Goal: Transaction & Acquisition: Purchase product/service

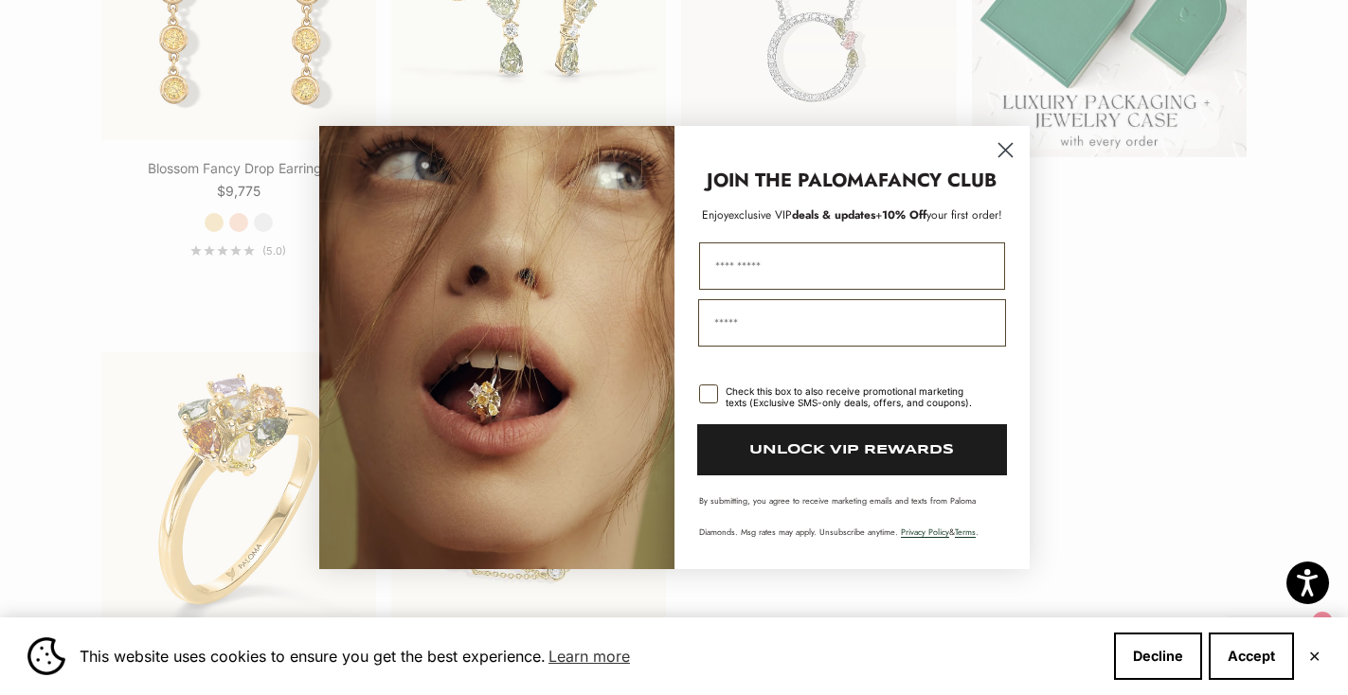
scroll to position [715, 0]
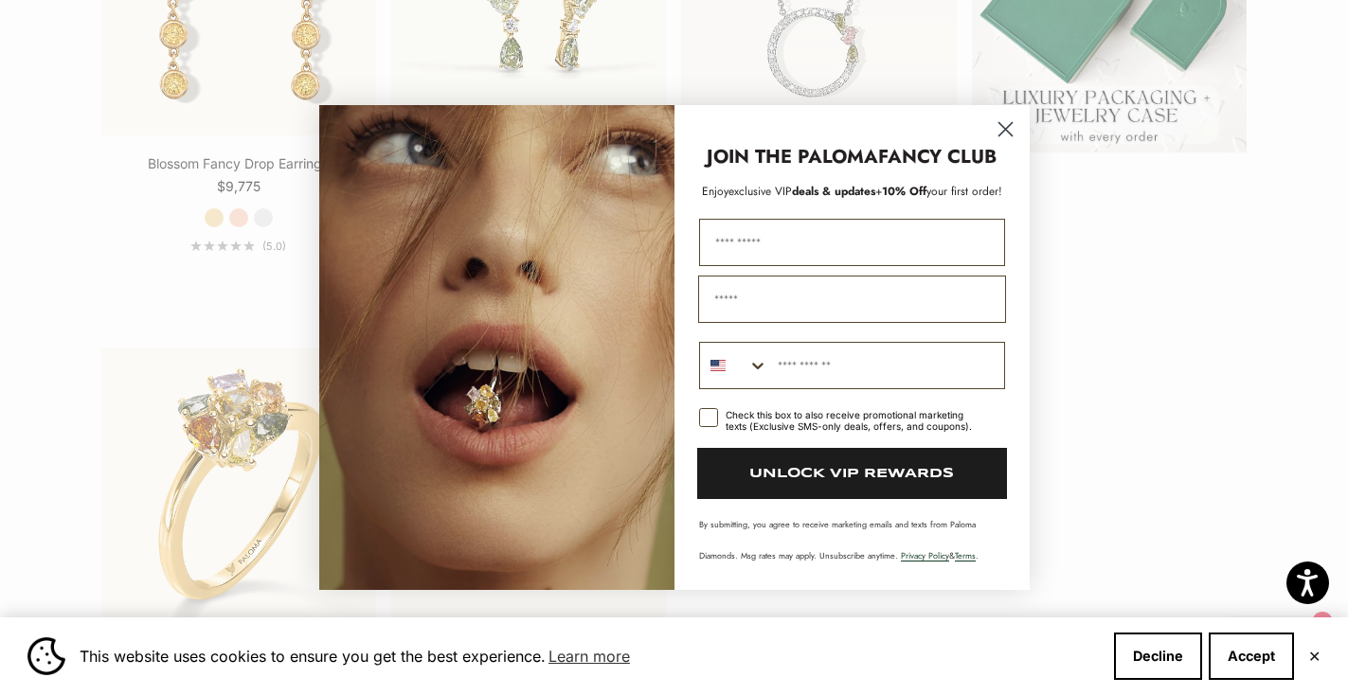
click at [1006, 132] on circle "Close dialog" at bounding box center [1004, 129] width 31 height 31
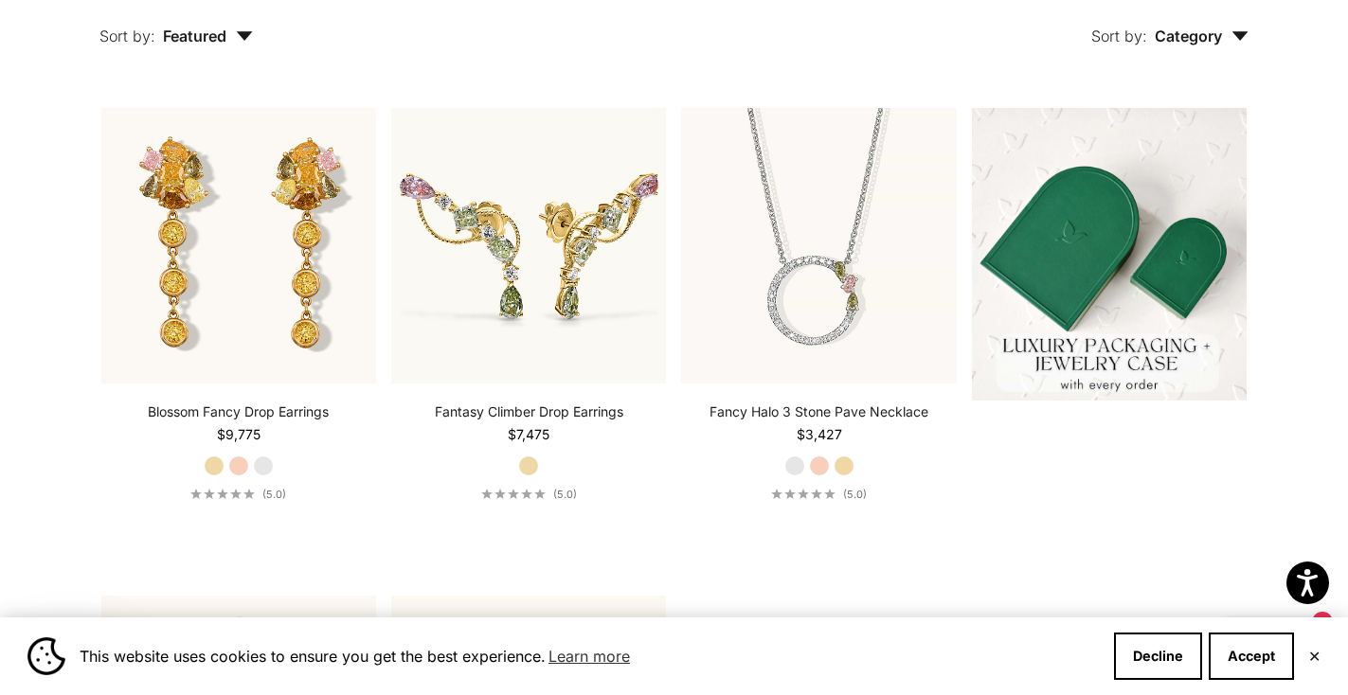
scroll to position [423, 0]
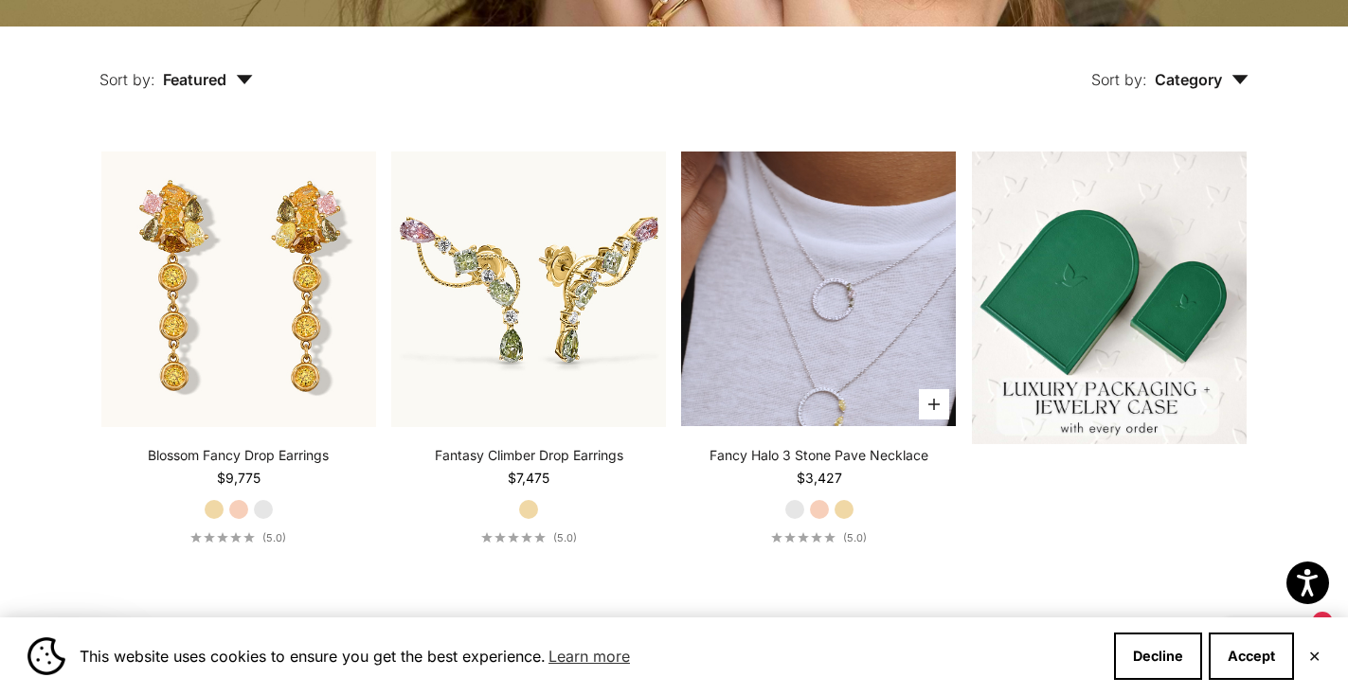
click at [864, 283] on video "#YellowGold\a#RoseGold\a#WhiteGold" at bounding box center [818, 289] width 275 height 275
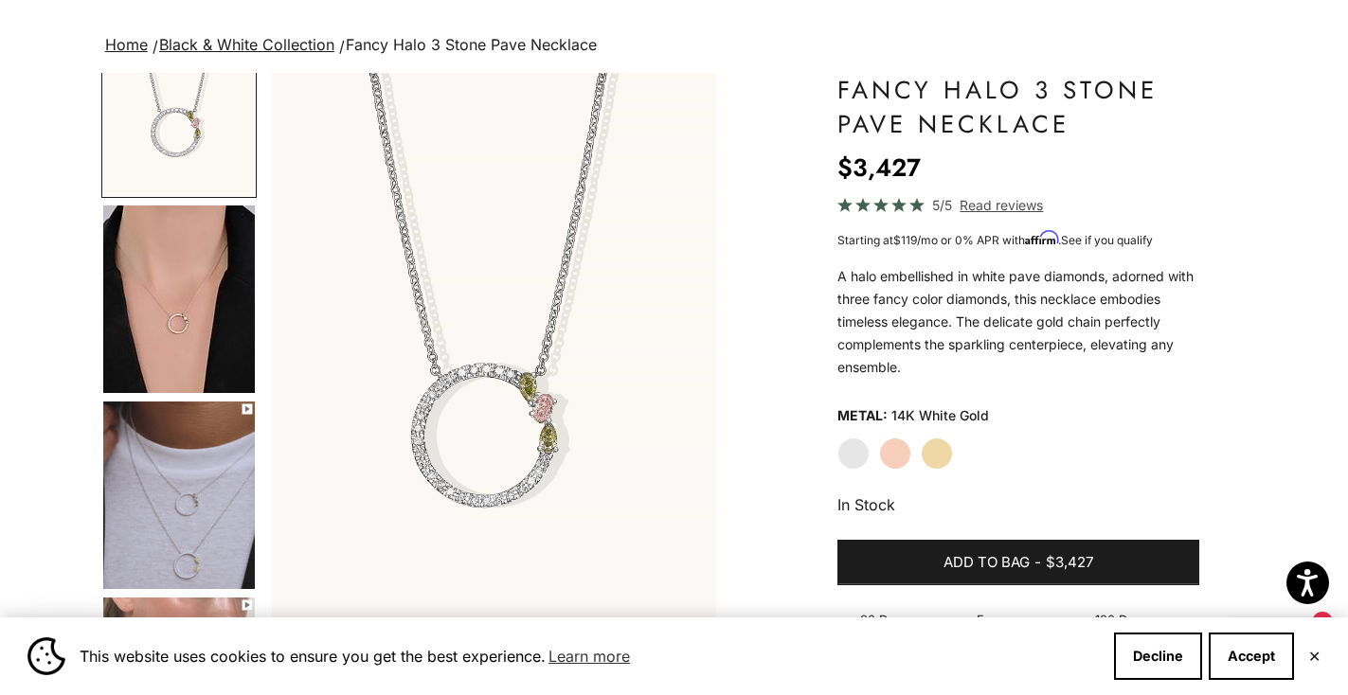
scroll to position [144, 0]
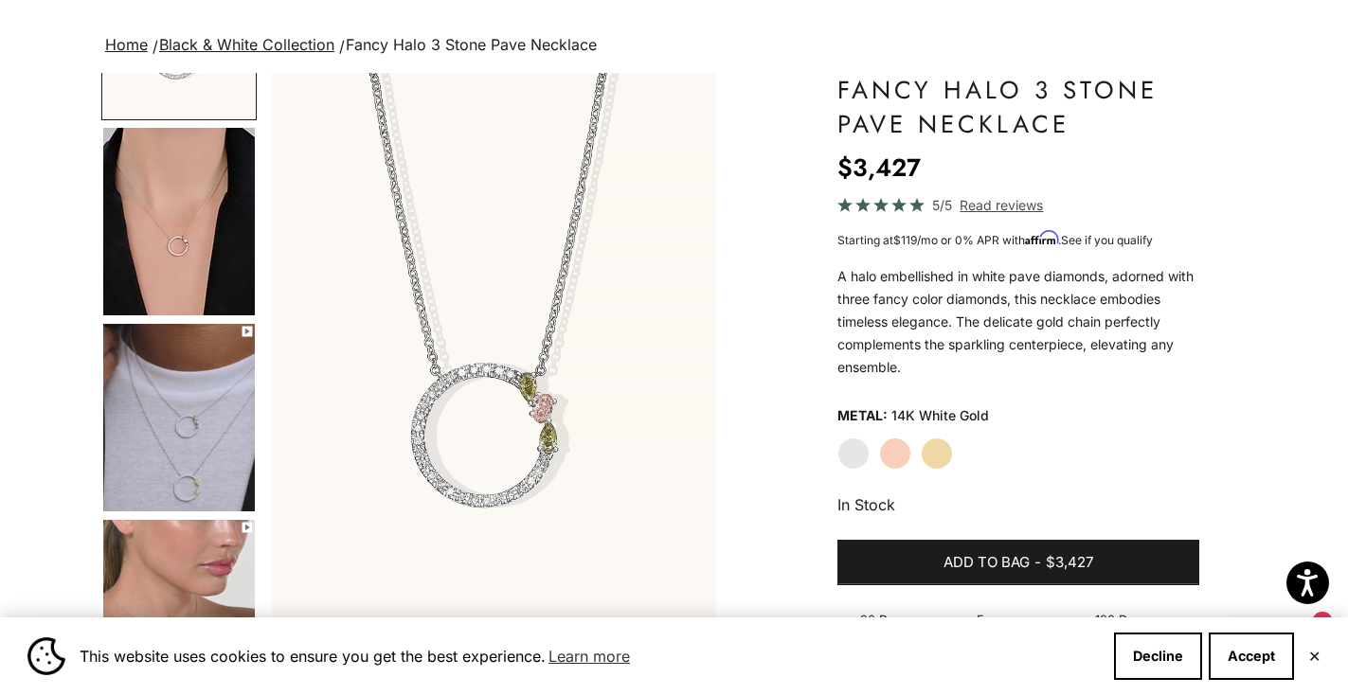
click at [169, 409] on img "Go to item 5" at bounding box center [179, 418] width 152 height 188
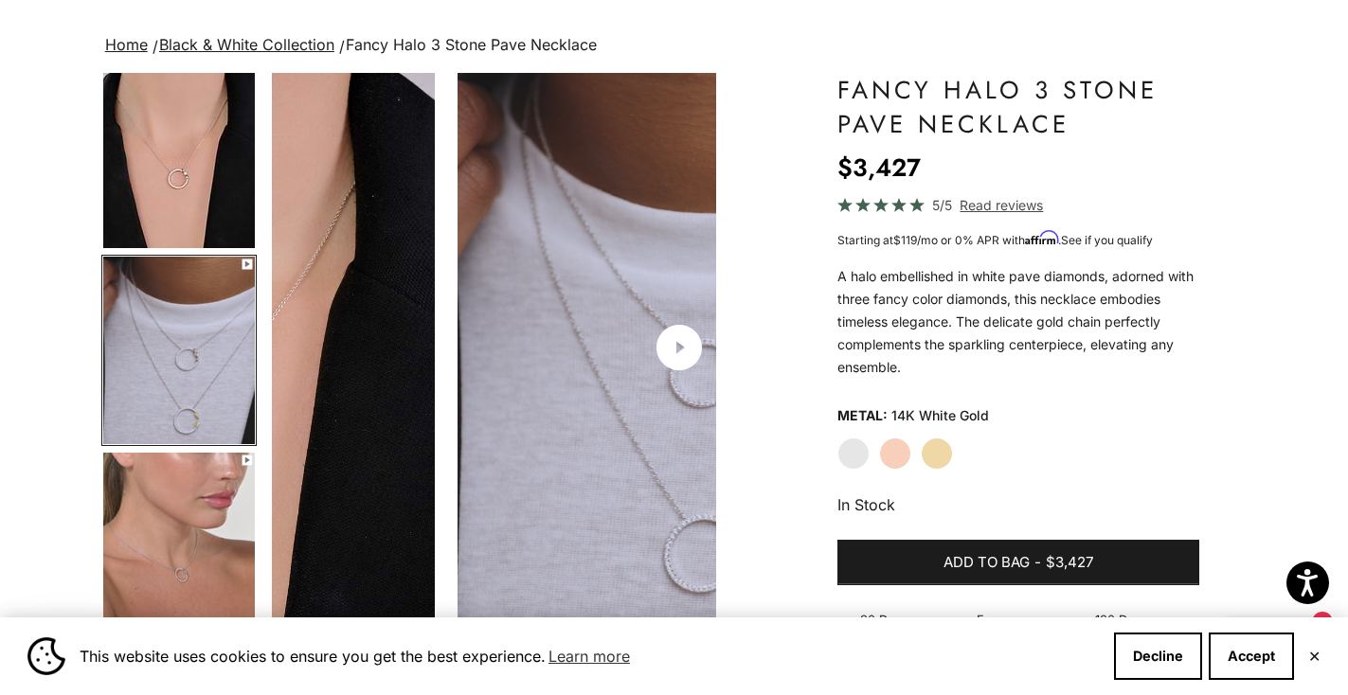
scroll to position [0, 934]
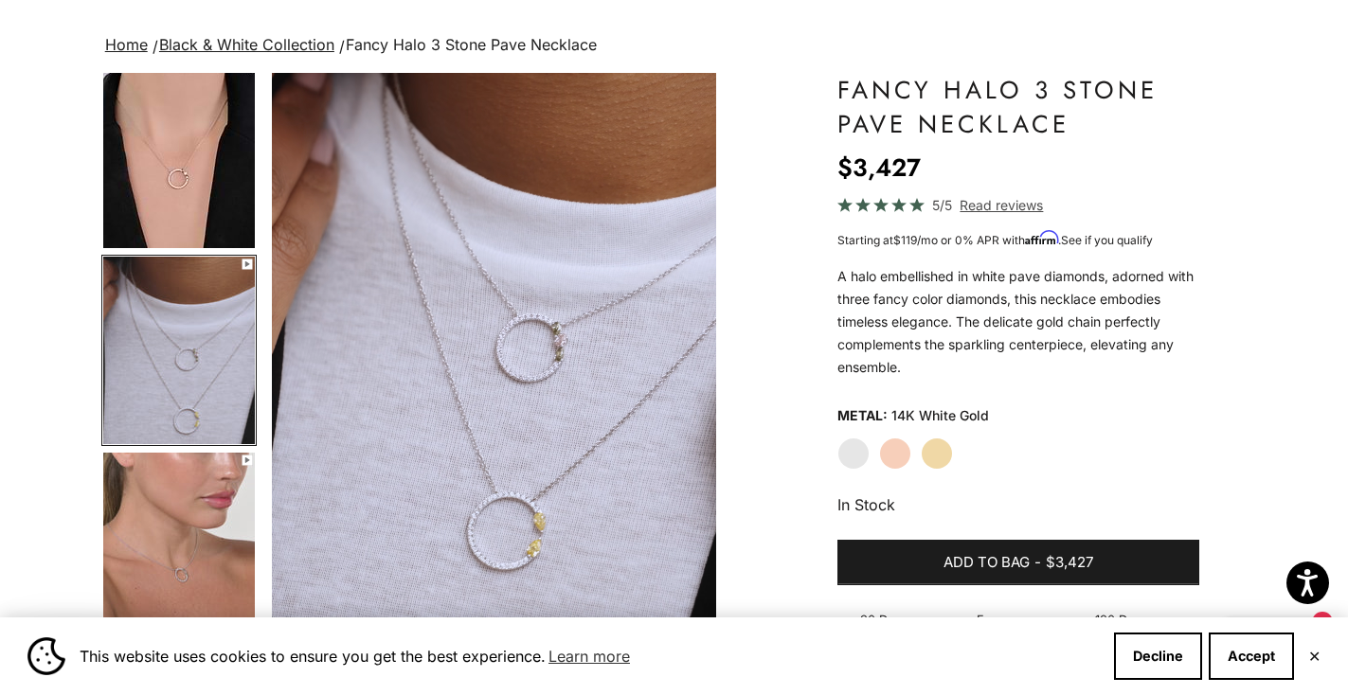
click at [181, 537] on img "Go to item 6" at bounding box center [179, 547] width 152 height 188
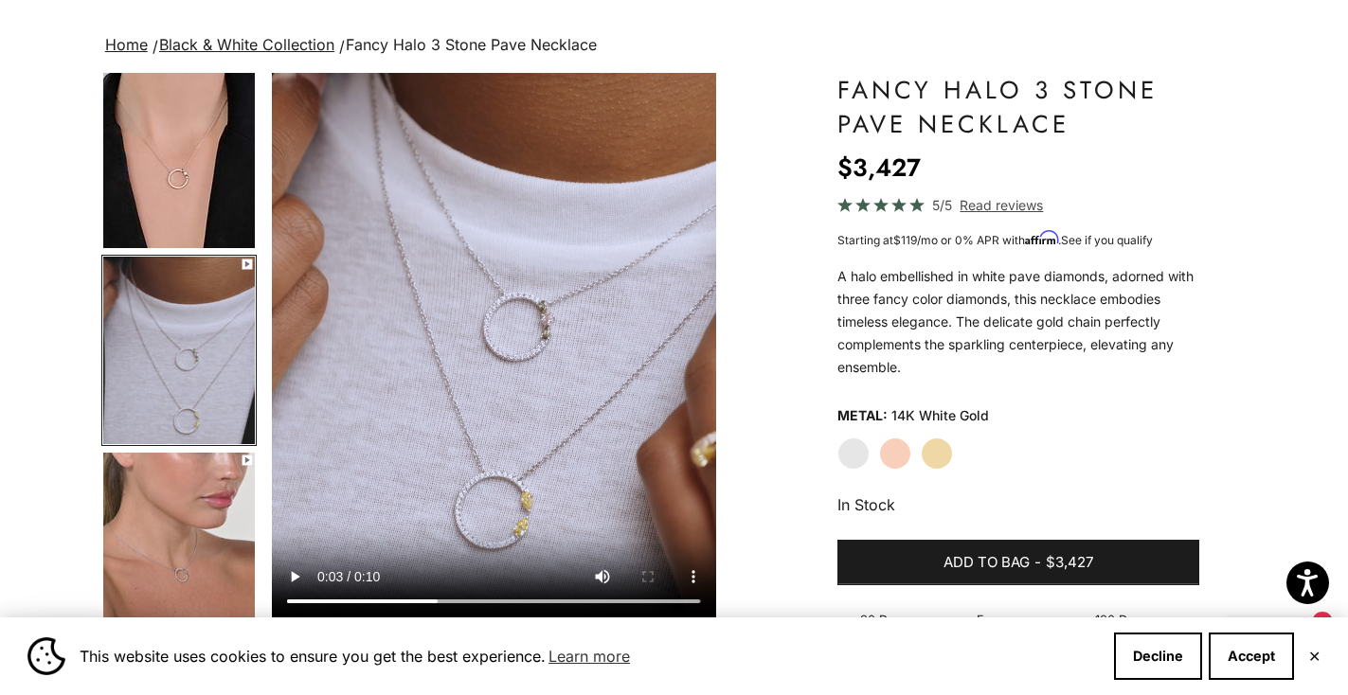
scroll to position [0, 1401]
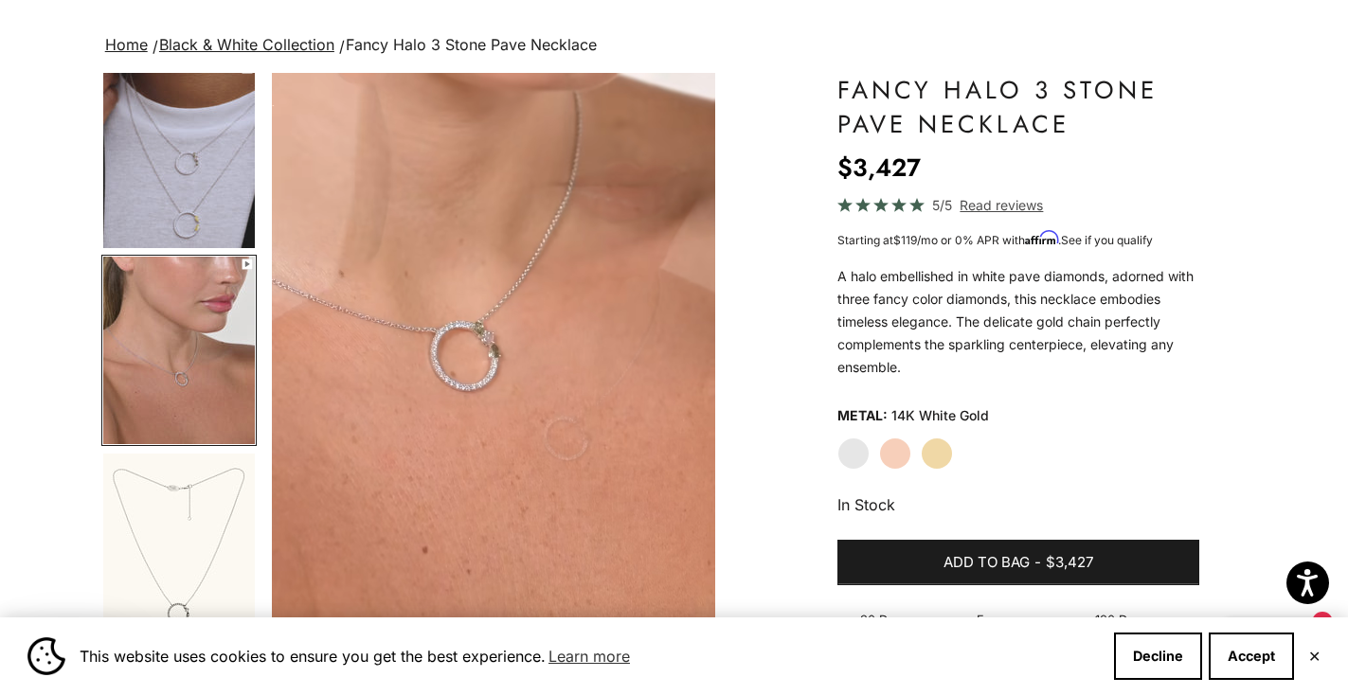
click at [181, 537] on img "Go to item 7" at bounding box center [179, 547] width 152 height 187
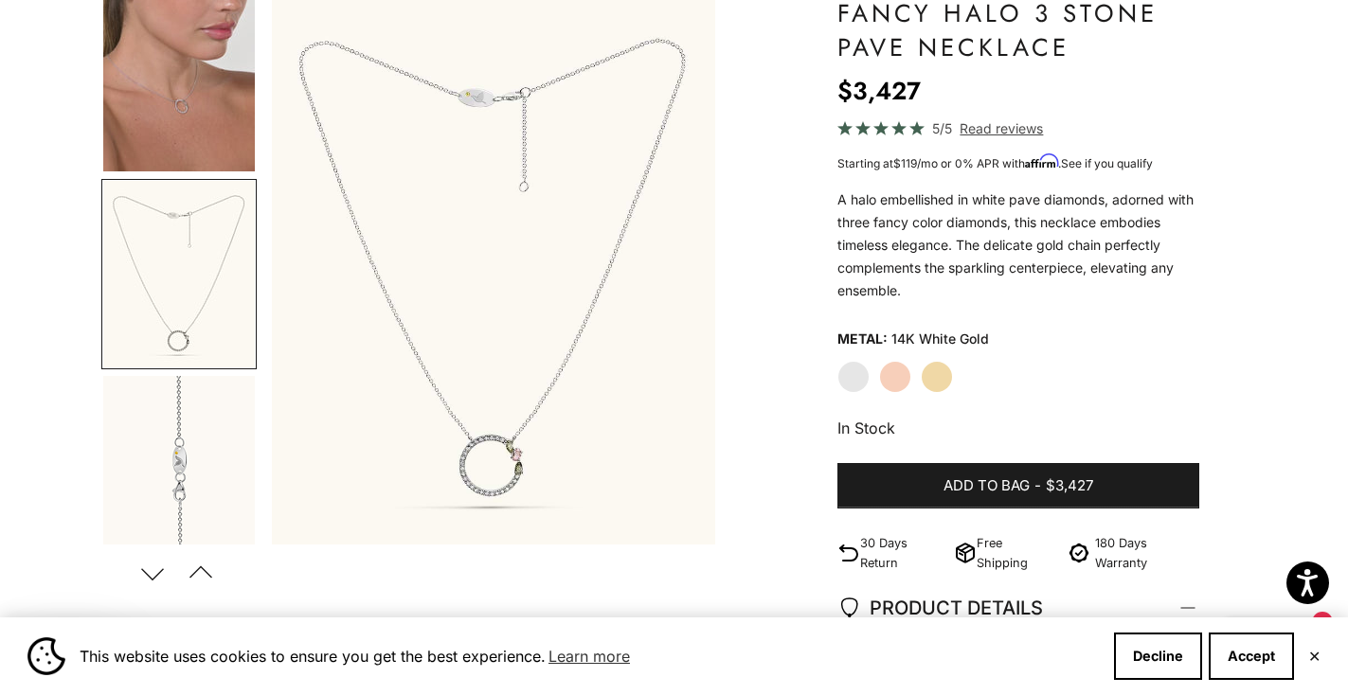
scroll to position [143, 0]
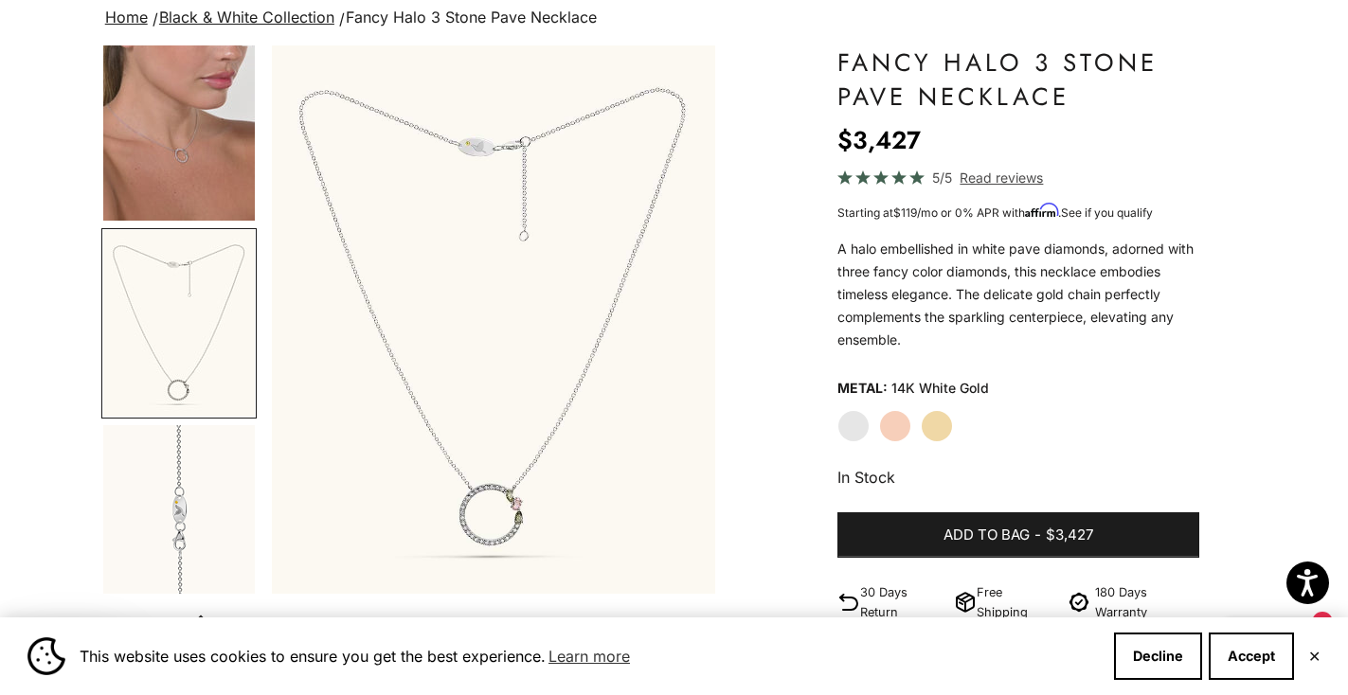
click at [138, 513] on img "Go to item 8" at bounding box center [179, 518] width 152 height 187
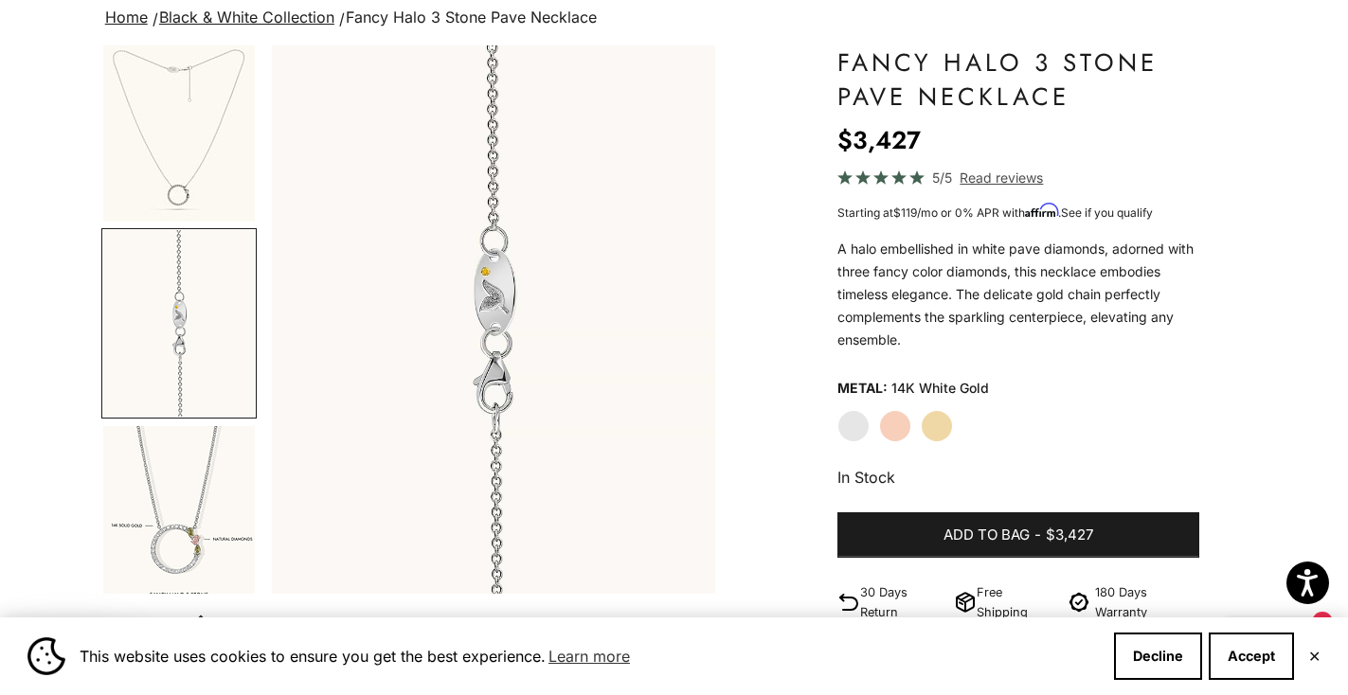
click at [138, 513] on img "Go to item 11" at bounding box center [179, 520] width 152 height 188
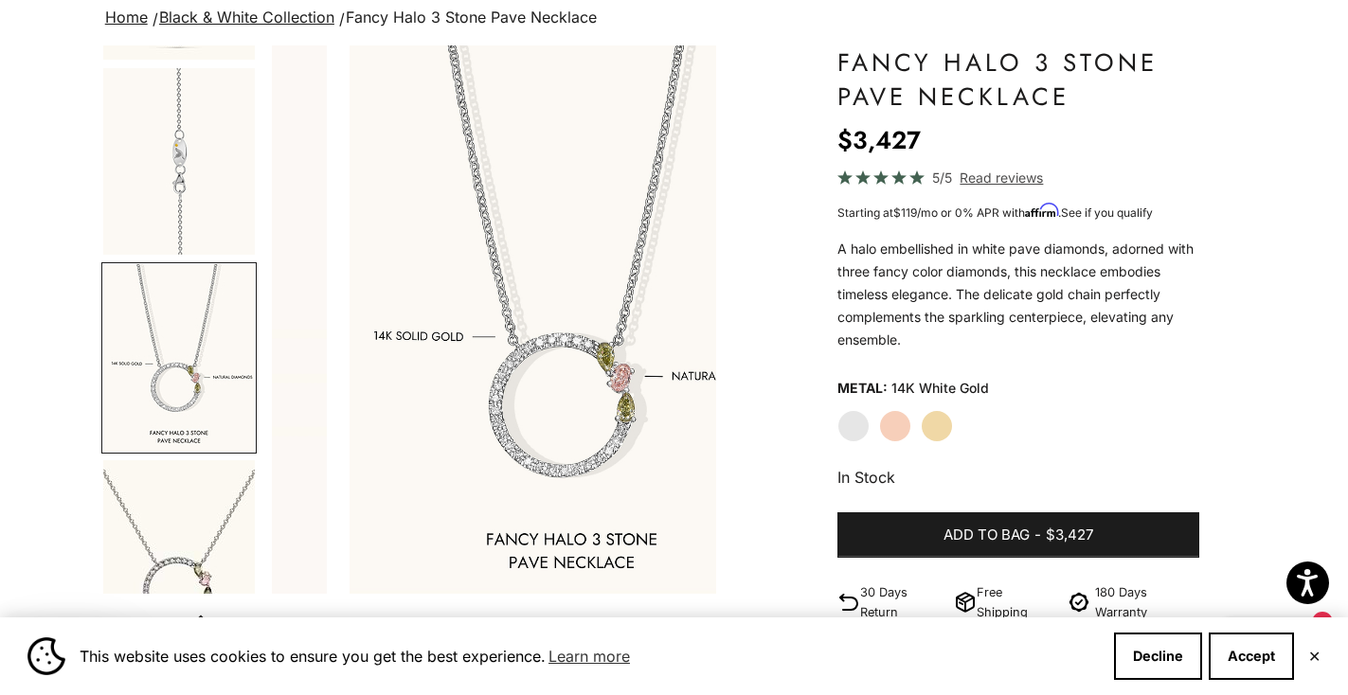
scroll to position [0, 2801]
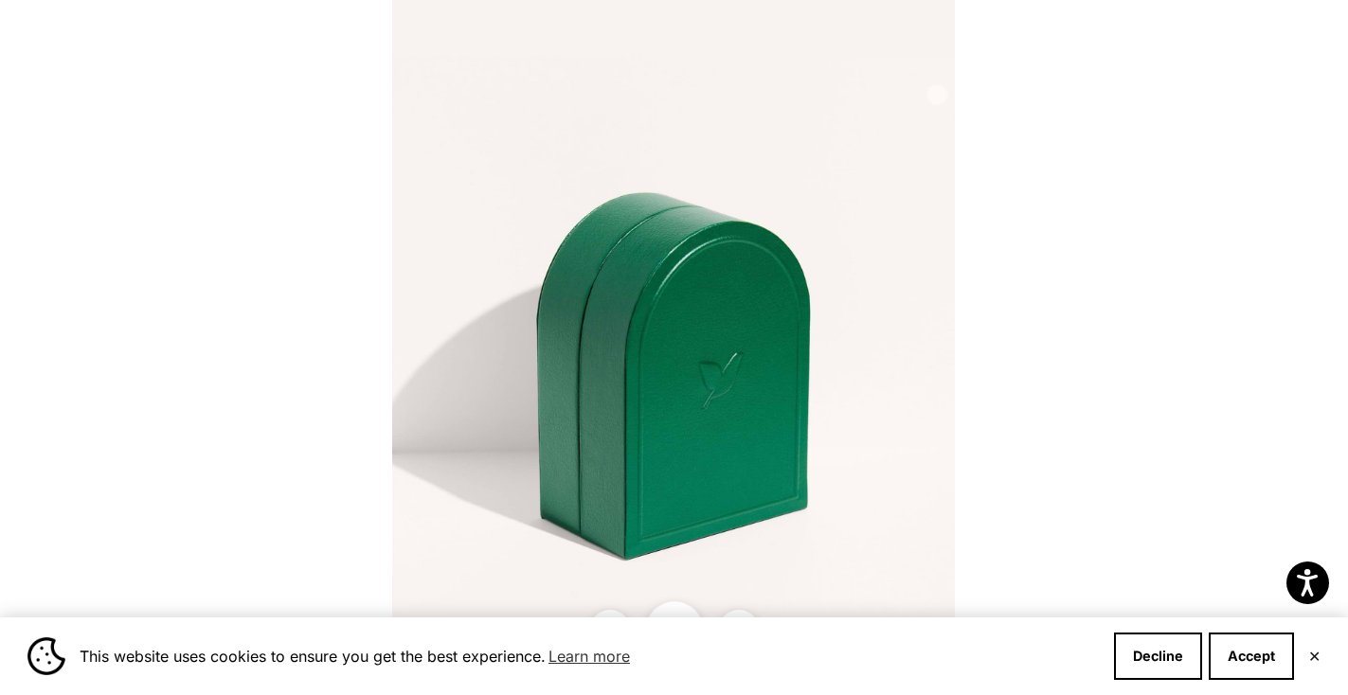
click at [670, 609] on button "Close gallery" at bounding box center [674, 630] width 59 height 59
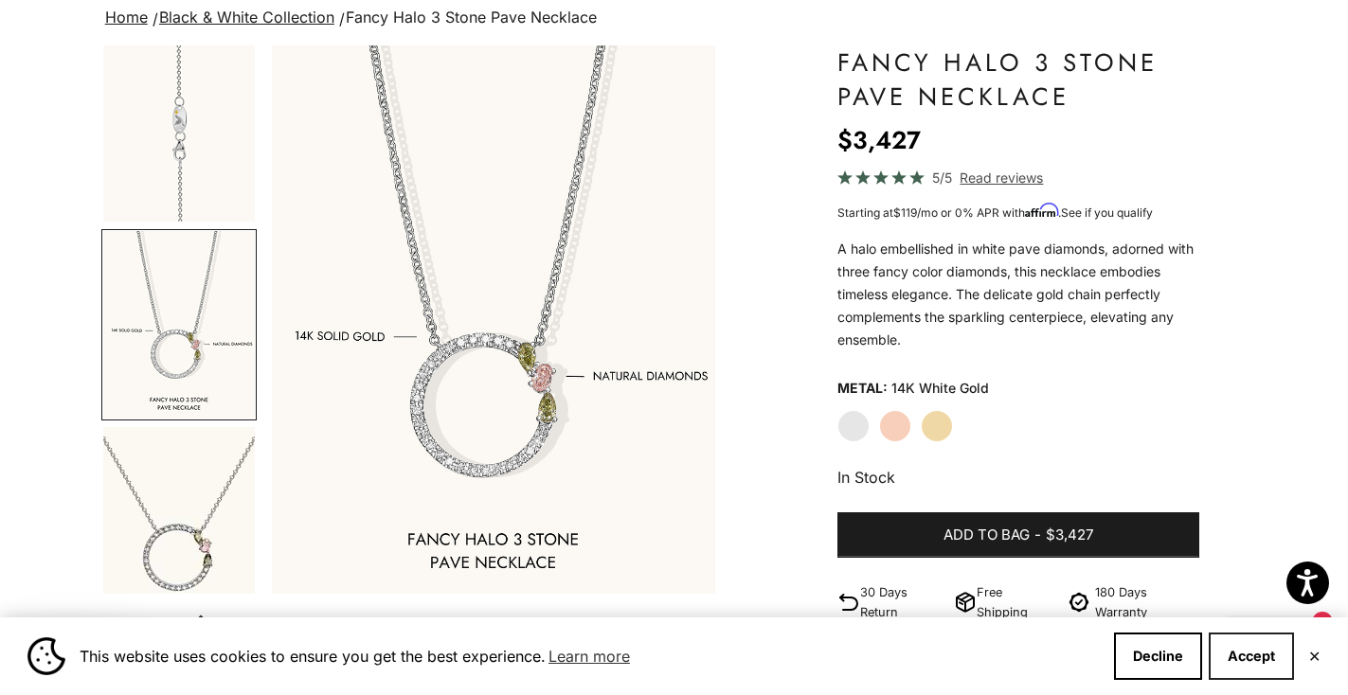
click at [1255, 656] on button "Accept" at bounding box center [1250, 656] width 85 height 47
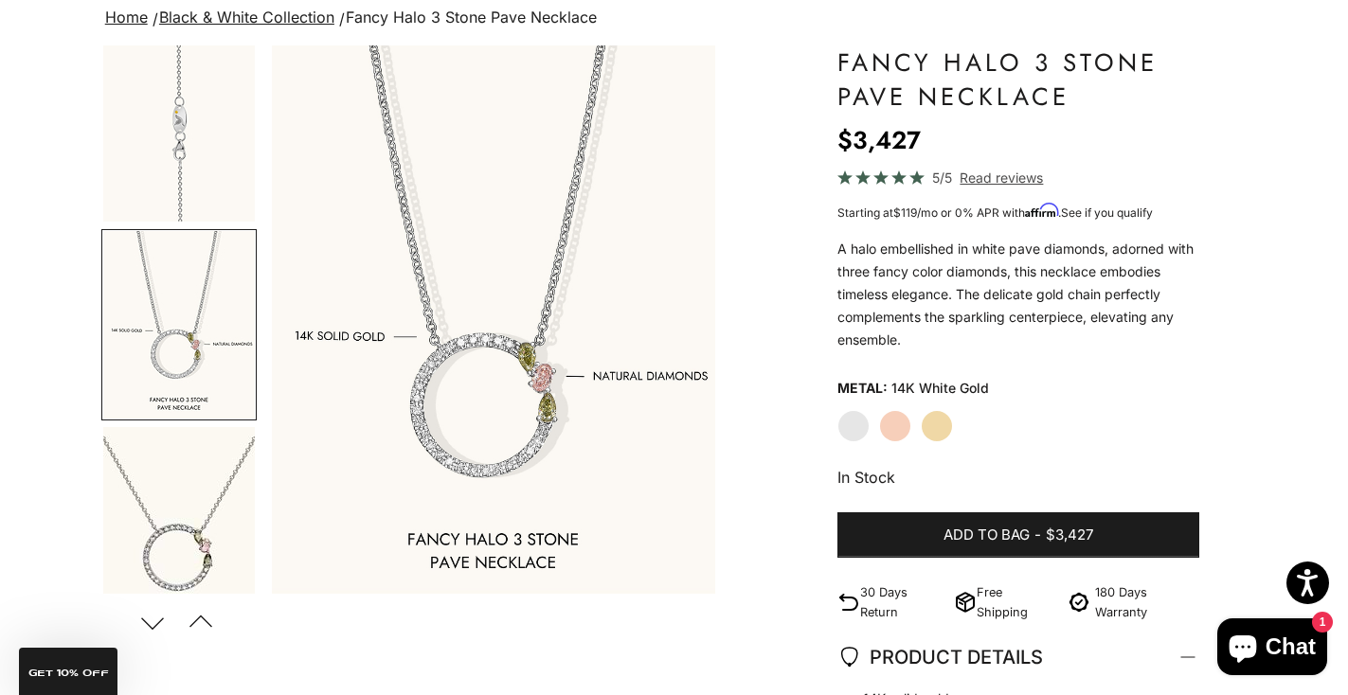
click at [173, 498] on img "Go to item 14" at bounding box center [179, 520] width 152 height 187
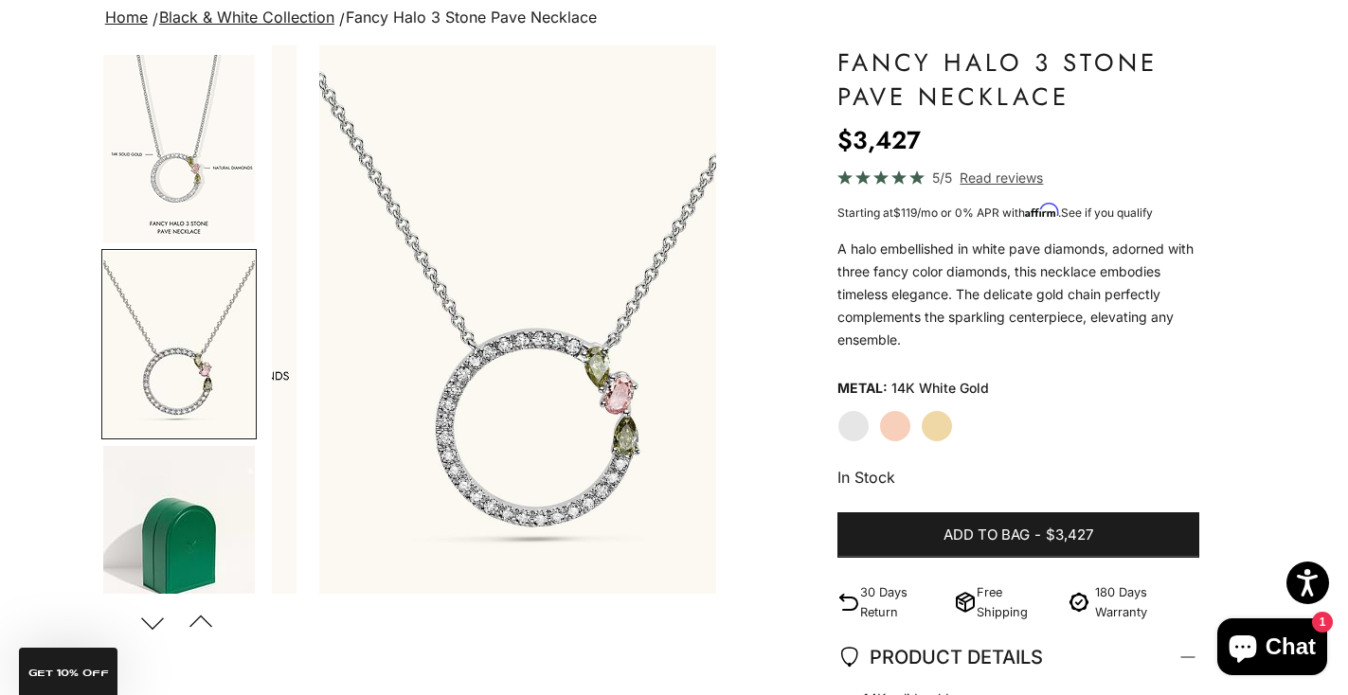
scroll to position [0, 3267]
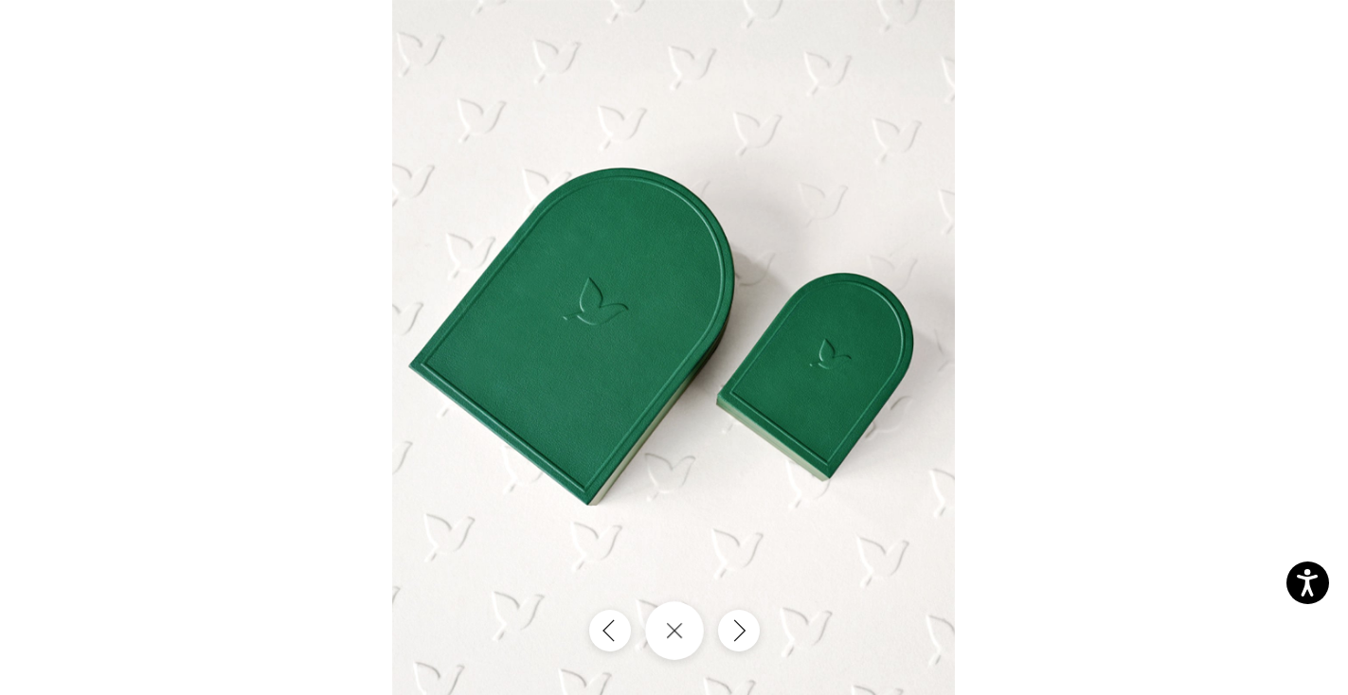
click at [672, 627] on button "Close gallery" at bounding box center [674, 630] width 59 height 59
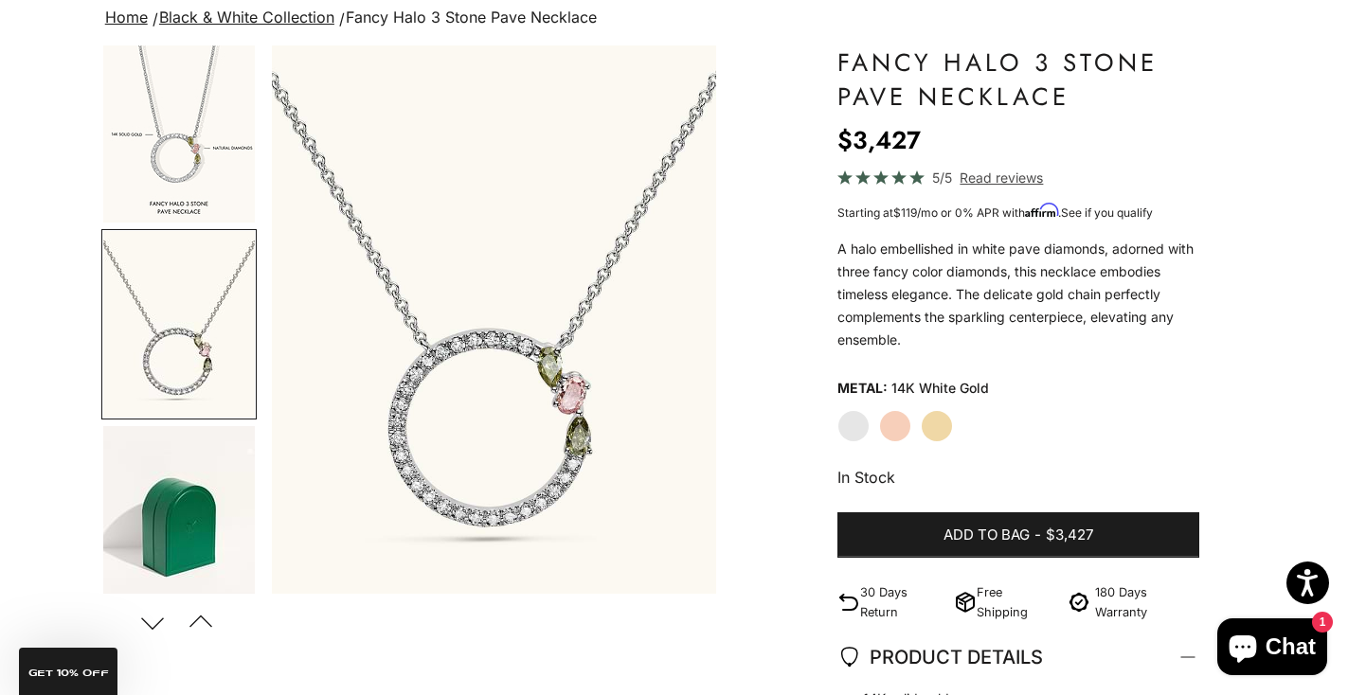
click at [149, 135] on img "Go to item 11" at bounding box center [179, 129] width 152 height 188
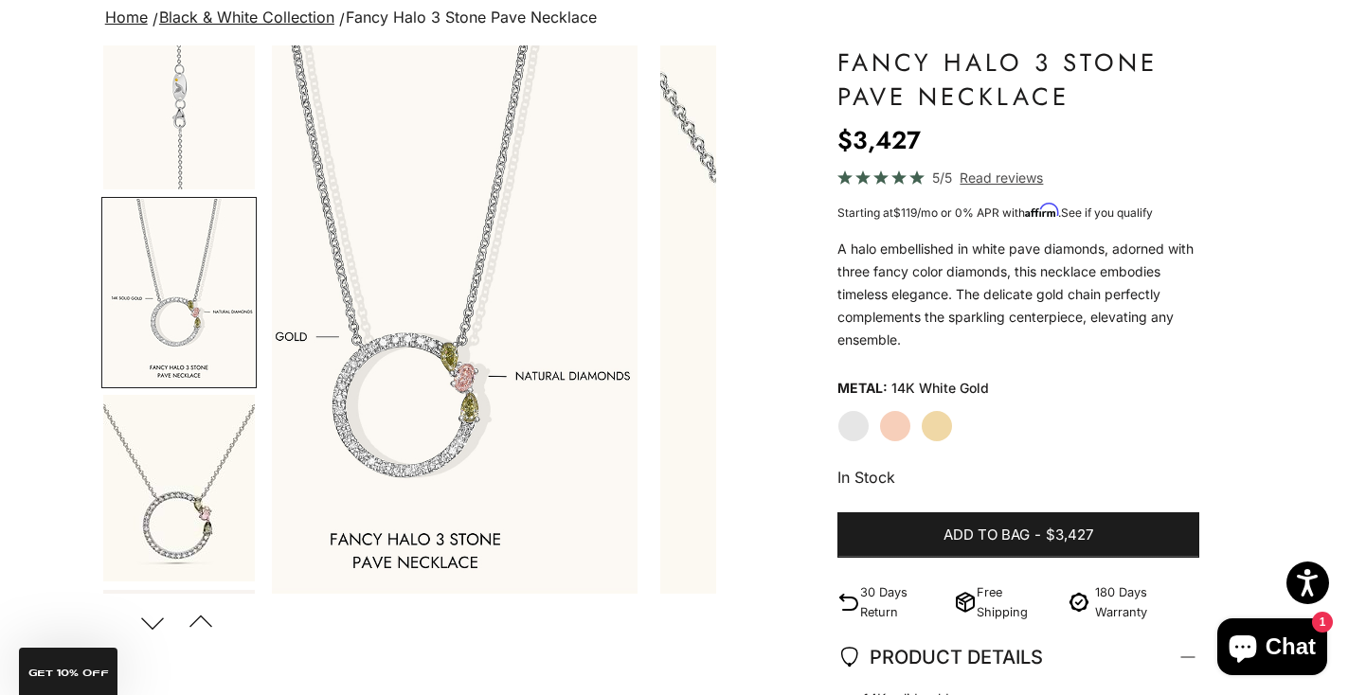
scroll to position [0, 2801]
